Goal: Task Accomplishment & Management: Use online tool/utility

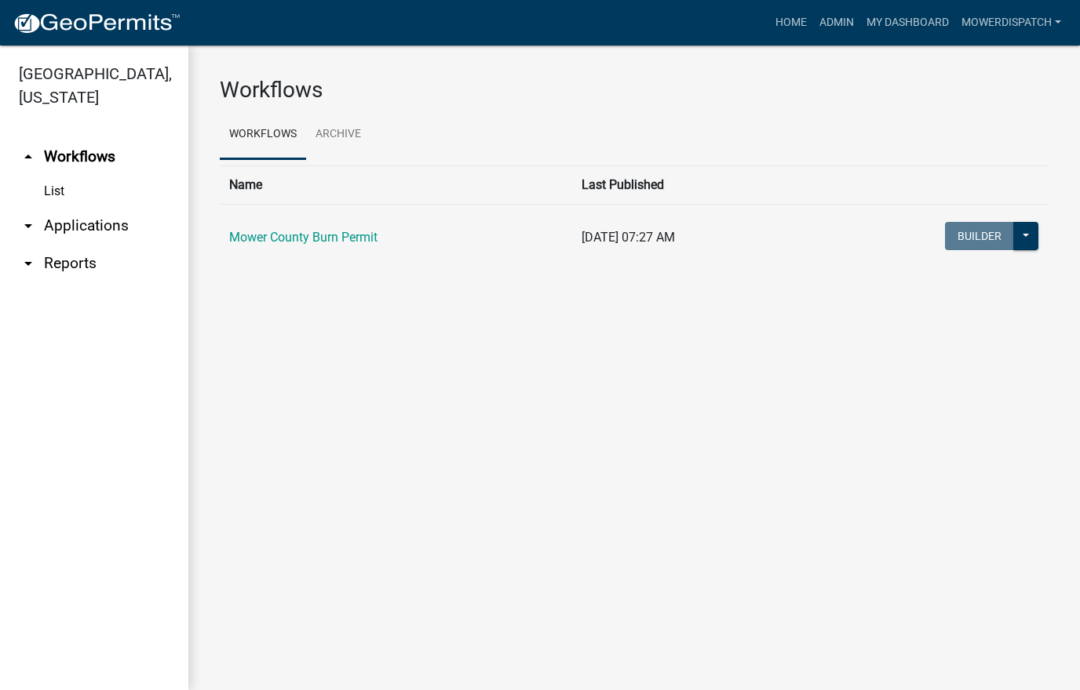
click at [66, 223] on link "arrow_drop_down Applications" at bounding box center [94, 226] width 188 height 38
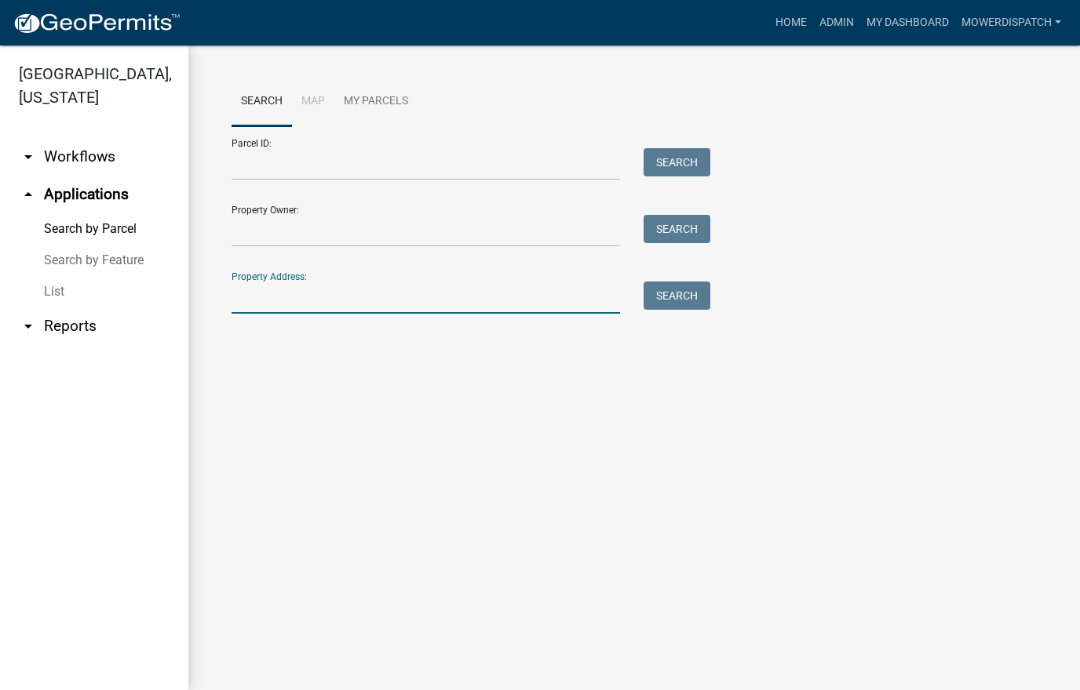
click at [297, 305] on input "Property Address:" at bounding box center [425, 298] width 388 height 32
paste input "[STREET_ADDRESS]"
type input "[STREET_ADDRESS]"
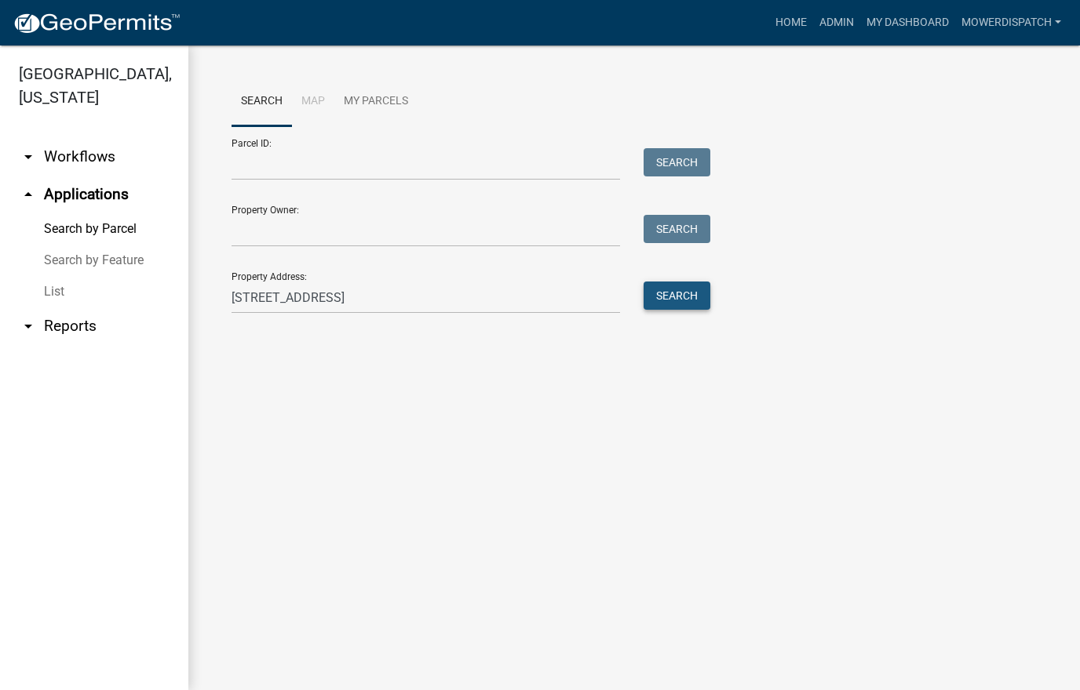
click at [687, 297] on button "Search" at bounding box center [676, 296] width 67 height 28
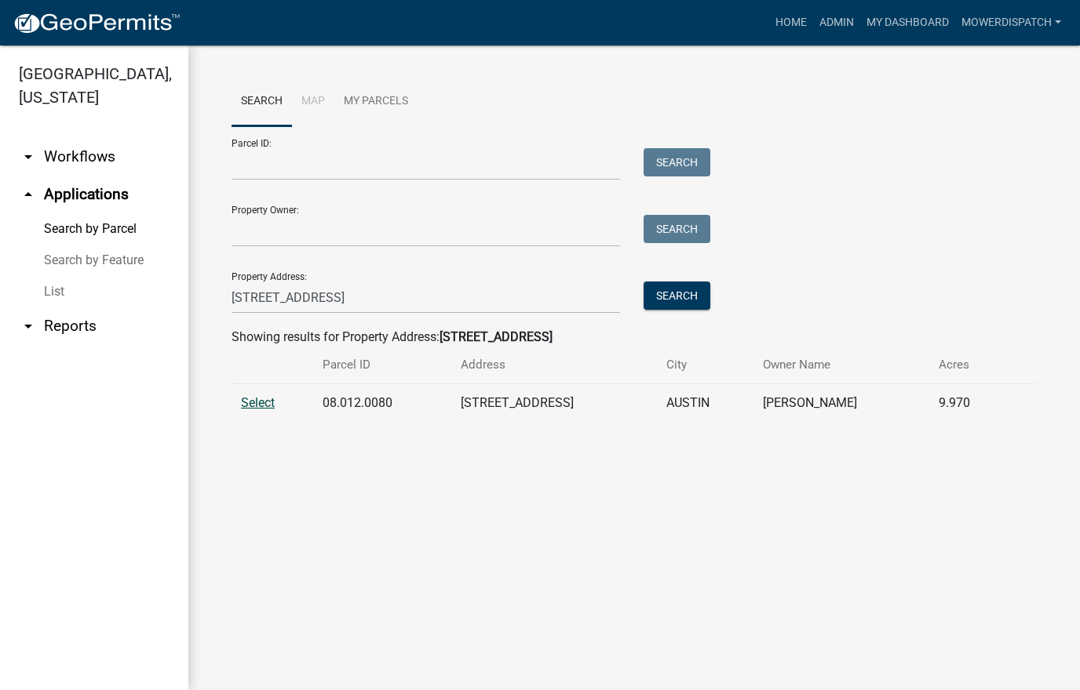
click at [265, 403] on span "Select" at bounding box center [258, 402] width 34 height 15
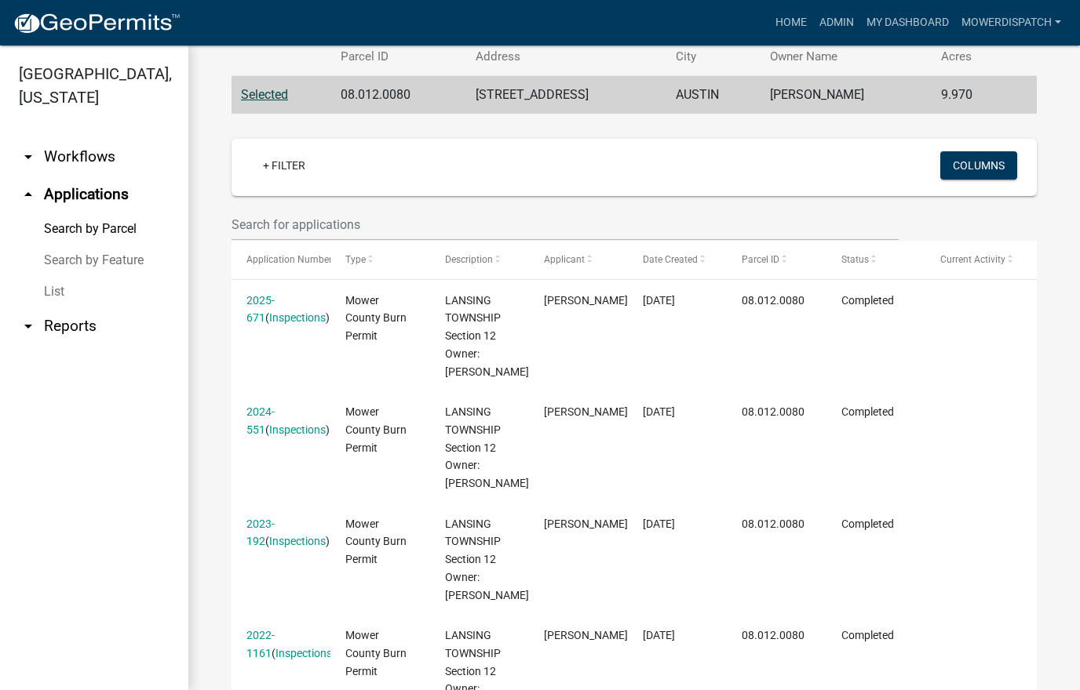
scroll to position [314, 0]
